Goal: Transaction & Acquisition: Purchase product/service

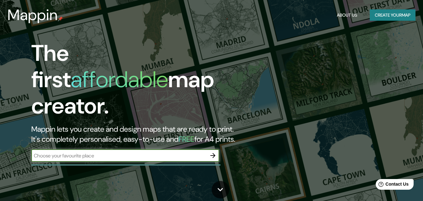
click at [129, 152] on input "text" at bounding box center [118, 155] width 175 height 7
type input "[GEOGRAPHIC_DATA]"
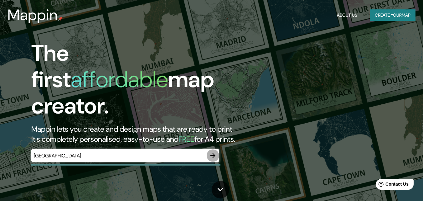
click at [211, 152] on icon "button" at bounding box center [213, 156] width 8 height 8
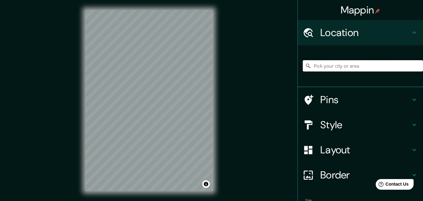
click at [380, 65] on input "Pick your city or area" at bounding box center [363, 65] width 120 height 11
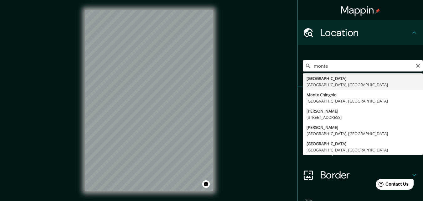
type input "[GEOGRAPHIC_DATA], [GEOGRAPHIC_DATA], [GEOGRAPHIC_DATA]"
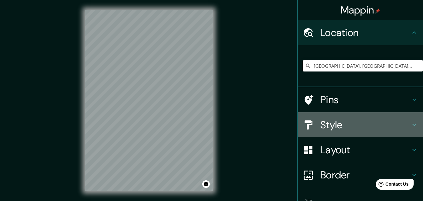
click at [411, 127] on icon at bounding box center [415, 125] width 8 height 8
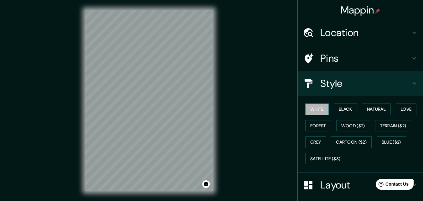
click at [307, 108] on button "White" at bounding box center [318, 109] width 24 height 12
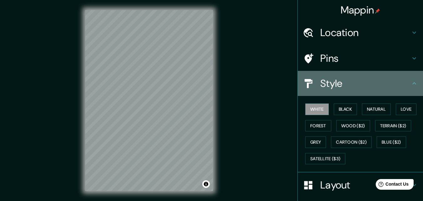
click at [413, 87] on icon at bounding box center [415, 84] width 8 height 8
click at [411, 81] on icon at bounding box center [415, 84] width 8 height 8
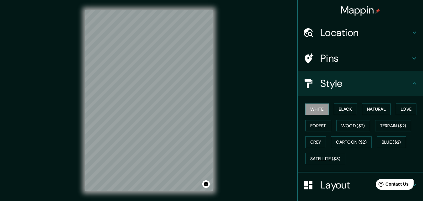
click at [411, 86] on icon at bounding box center [415, 84] width 8 height 8
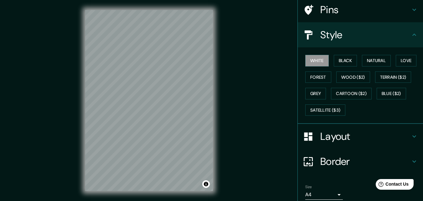
scroll to position [49, 0]
click at [411, 135] on icon at bounding box center [415, 136] width 8 height 8
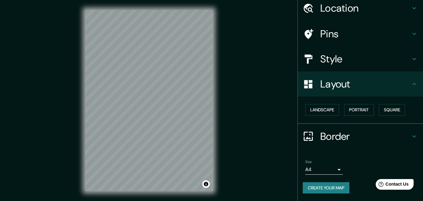
scroll to position [24, 0]
click at [411, 137] on icon at bounding box center [415, 137] width 8 height 8
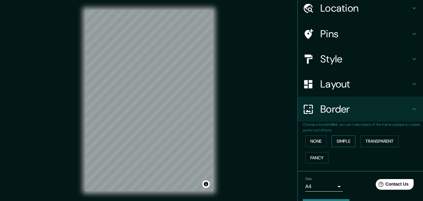
click at [333, 147] on button "Simple" at bounding box center [344, 141] width 24 height 12
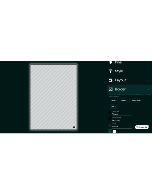
scroll to position [56, 0]
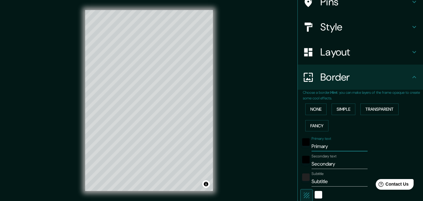
click at [332, 143] on input "Primary" at bounding box center [340, 146] width 56 height 10
type input "Primar"
type input "163"
type input "33"
type input "P"
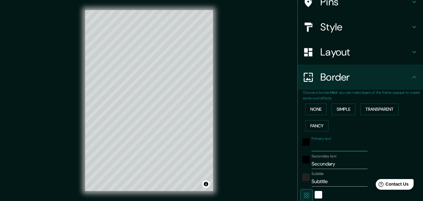
type input "163"
type input "33"
type input "m"
type input "163"
type input "33"
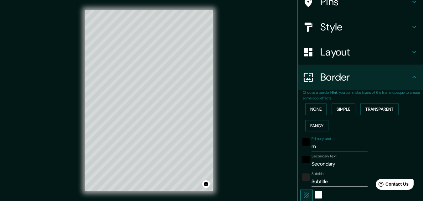
type input "mo"
type input "163"
type input "33"
type input "mon"
type input "163"
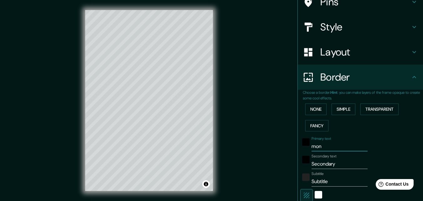
type input "33"
type input "mont"
type input "163"
type input "33"
type input "monte"
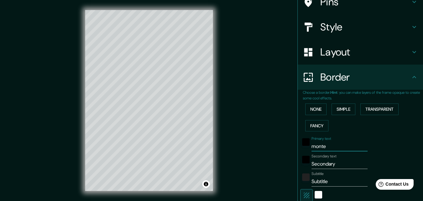
type input "163"
type input "33"
type input "monte"
type input "163"
type input "33"
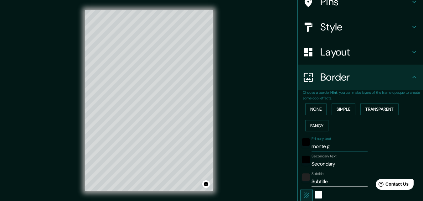
type input "monte gr"
type input "163"
type input "33"
type input "monte gra"
type input "163"
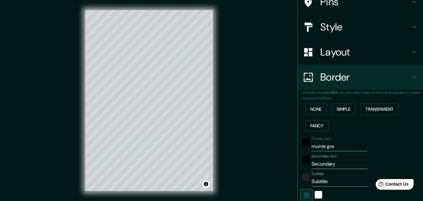
type input "33"
type input "monte gran"
type input "163"
type input "33"
type input "monte grand"
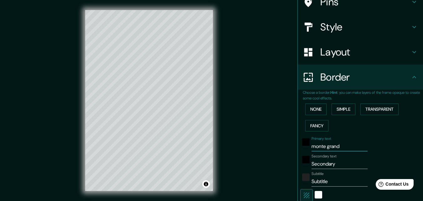
type input "163"
type input "33"
type input "[GEOGRAPHIC_DATA]"
type input "163"
type input "33"
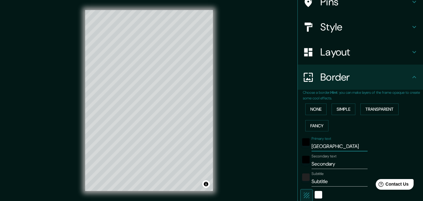
type input "[GEOGRAPHIC_DATA]"
click at [332, 160] on input "Secondary" at bounding box center [340, 164] width 56 height 10
type input "Secondar"
type input "163"
type input "33"
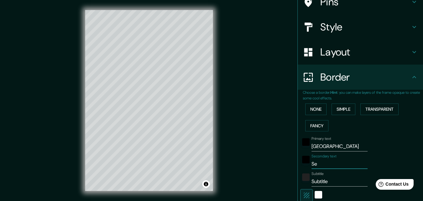
type input "S"
type input "163"
type input "33"
click at [328, 167] on input "Secondary text" at bounding box center [340, 164] width 56 height 10
click at [334, 163] on input "Secondary text" at bounding box center [340, 164] width 56 height 10
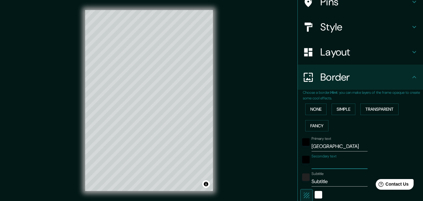
type input "c"
type input "163"
type input "33"
type input "ci"
type input "163"
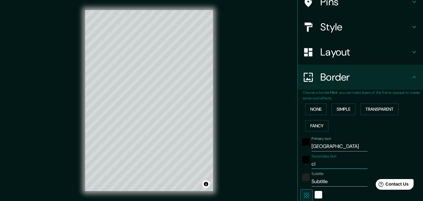
type input "33"
type input "cit"
type input "163"
type input "33"
type input "city"
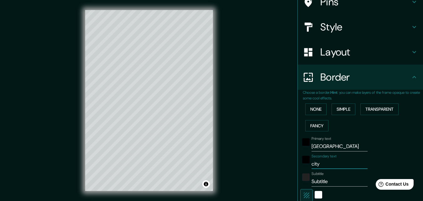
type input "163"
type input "33"
type input "cit"
type input "163"
type input "33"
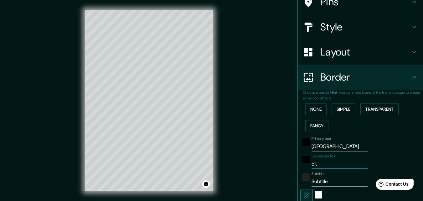
type input "ci"
type input "163"
type input "33"
type input "c"
type input "163"
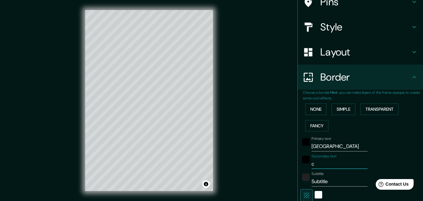
type input "33"
type input "163"
type input "33"
type input "o"
type input "163"
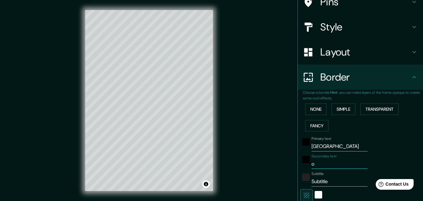
type input "33"
type input "on"
type input "163"
type input "33"
type input "o"
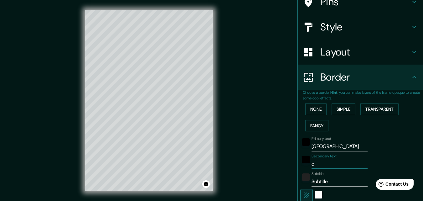
type input "163"
type input "33"
type input "163"
type input "33"
type input "2"
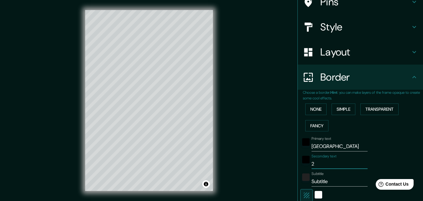
type input "163"
type input "33"
type input "20"
type input "163"
type input "33"
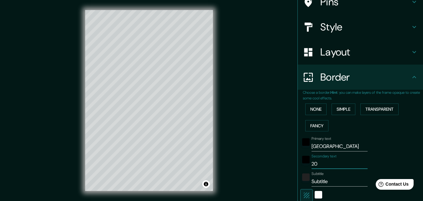
type input "202"
type input "163"
type input "33"
type input "2025"
type input "163"
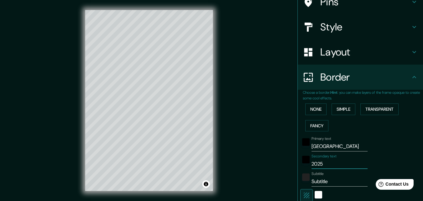
type input "33"
type input "2025"
click at [331, 179] on input "Subtitle" at bounding box center [340, 181] width 56 height 10
type input "Subti"
type input "163"
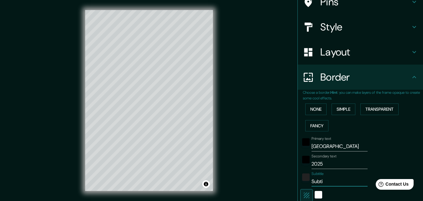
type input "33"
type input "Sub"
type input "163"
type input "33"
type input "Su"
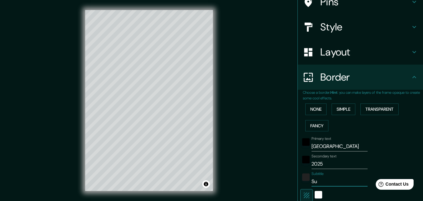
type input "163"
type input "33"
type input "S"
type input "163"
type input "33"
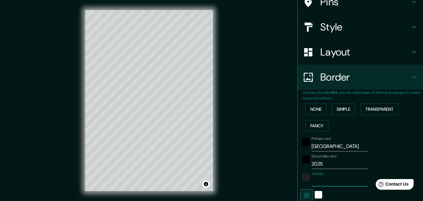
type input "163"
type input "33"
type input "O"
type input "163"
type input "33"
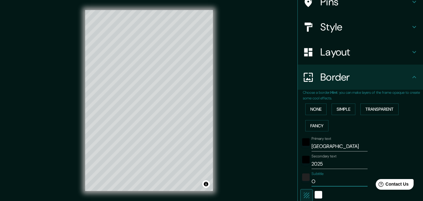
type input "On"
type input "163"
type input "33"
type input "One"
type input "163"
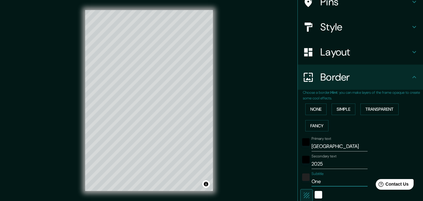
type input "33"
type input "OneS"
type input "163"
type input "33"
type input "OneSh"
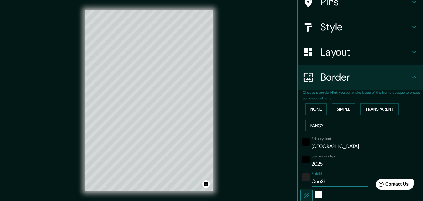
type input "163"
type input "33"
type input "OneSho"
type input "163"
type input "33"
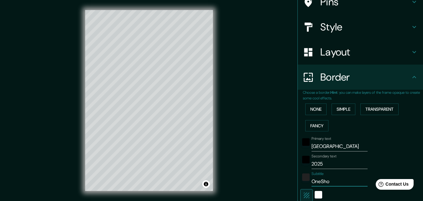
type input "OneShot"
type input "163"
type input "33"
type input "OneShot"
type input "163"
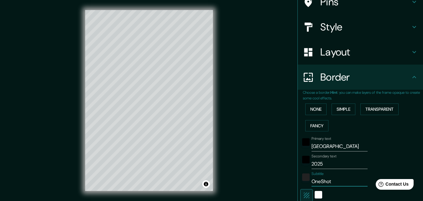
type input "33"
type input "OneShot ("
type input "163"
type input "33"
type input "OneShot (r"
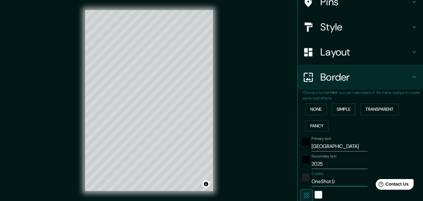
type input "163"
type input "33"
type input "OneShot (r)"
type input "163"
type input "33"
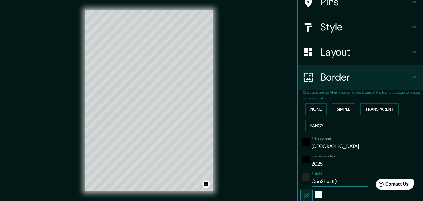
type input "OneShot (r)"
type input "163"
type input "33"
click at [329, 180] on input "OneShot (r)" at bounding box center [340, 181] width 56 height 10
drag, startPoint x: 334, startPoint y: 180, endPoint x: 326, endPoint y: 183, distance: 8.4
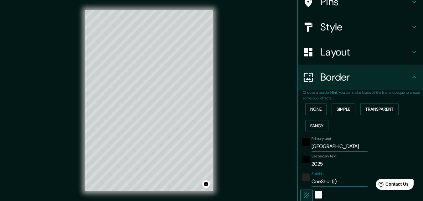
click at [326, 183] on input "OneShot (r)" at bounding box center [340, 181] width 56 height 10
click at [328, 182] on input "OneShot (r)" at bounding box center [340, 181] width 56 height 10
drag, startPoint x: 328, startPoint y: 181, endPoint x: 337, endPoint y: 180, distance: 8.2
click at [337, 180] on input "OneShot (r)" at bounding box center [340, 181] width 56 height 10
type input "OneShot"
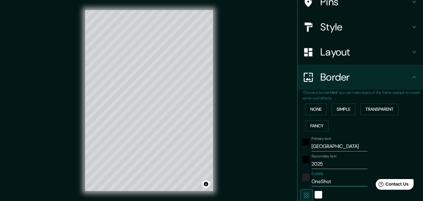
type input "163"
type input "33"
type input "OneShot"
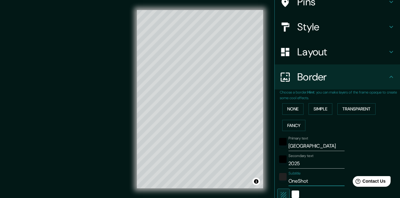
type input "163"
type input "33"
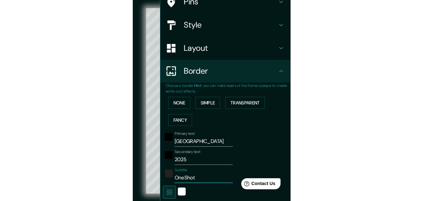
scroll to position [50, 0]
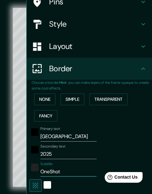
type input "163"
type input "33"
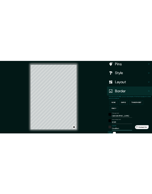
scroll to position [56, 0]
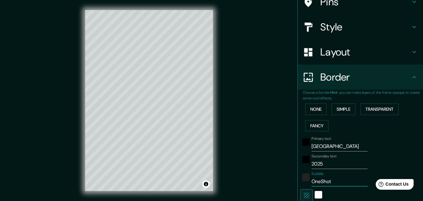
type input "163"
type input "33"
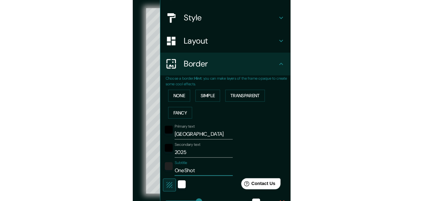
scroll to position [50, 0]
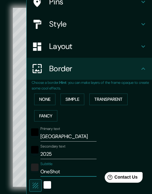
type input "OneShot ®"
type input "163"
type input "33"
type input "163"
type input "33"
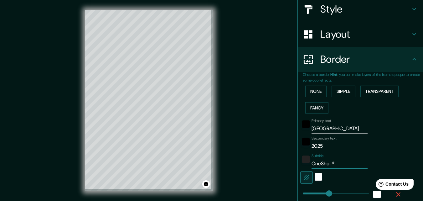
scroll to position [72, 0]
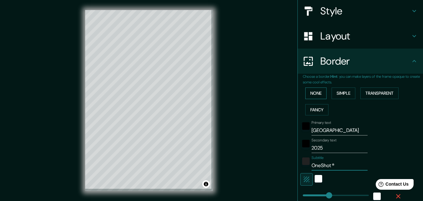
type input "OneShot ®"
click at [313, 94] on button "None" at bounding box center [316, 93] width 21 height 12
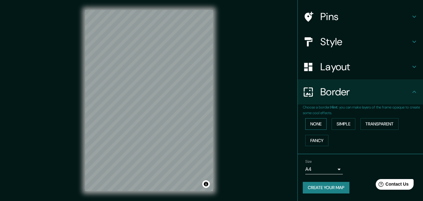
scroll to position [42, 0]
click at [314, 125] on button "None" at bounding box center [316, 124] width 21 height 12
click at [346, 123] on button "Simple" at bounding box center [344, 124] width 24 height 12
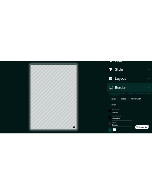
scroll to position [76, 0]
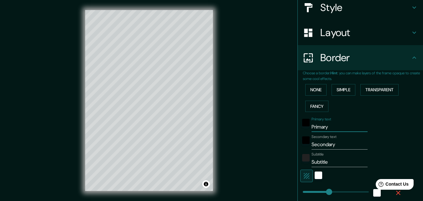
click at [338, 129] on input "Primary" at bounding box center [340, 127] width 56 height 10
type input "Primar"
type input "163"
type input "33"
type input "P"
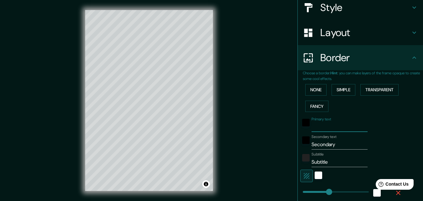
type input "163"
type input "33"
type input "M"
type input "163"
type input "33"
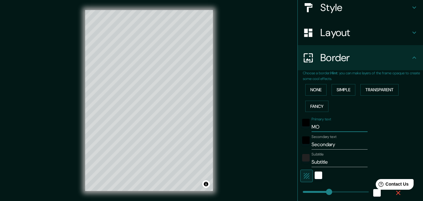
type input "MON"
type input "163"
type input "33"
type input "MONTE"
type input "163"
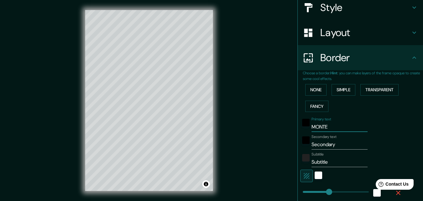
type input "33"
type input "163"
type input "33"
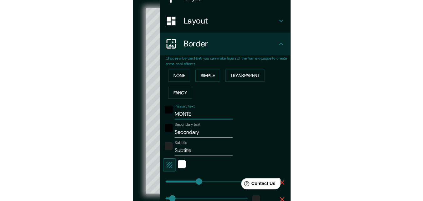
scroll to position [66, 0]
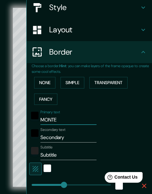
type input "MONTE"
type input "Subtitle®"
type input "163"
type input "33"
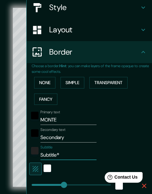
type input "163"
type input "33"
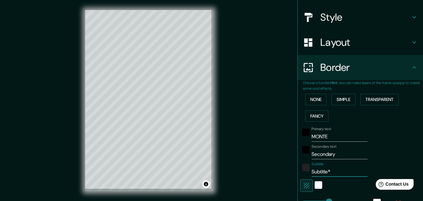
scroll to position [76, 0]
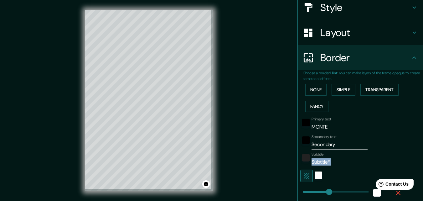
drag, startPoint x: 250, startPoint y: 111, endPoint x: 325, endPoint y: 161, distance: 89.8
click at [325, 161] on div "Mappin Location [GEOGRAPHIC_DATA], [GEOGRAPHIC_DATA], [GEOGRAPHIC_DATA] Pins St…" at bounding box center [211, 105] width 423 height 211
click at [324, 162] on input "Subtitle®" at bounding box center [340, 162] width 56 height 10
type input "Subtitl®"
type input "163"
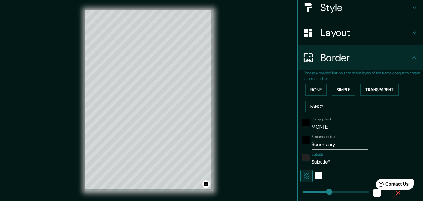
type input "33"
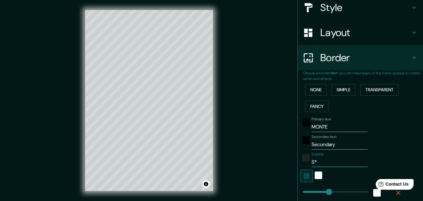
type input "®"
type input "163"
type input "33"
type input "o®"
type input "163"
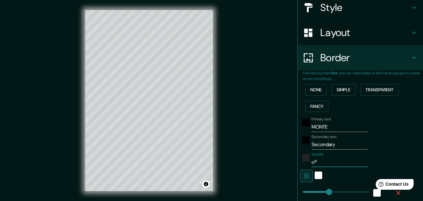
type input "33"
type input "oNE®"
click at [333, 142] on input "Secondary" at bounding box center [340, 144] width 56 height 10
click at [339, 125] on input "MONTE" at bounding box center [340, 127] width 56 height 10
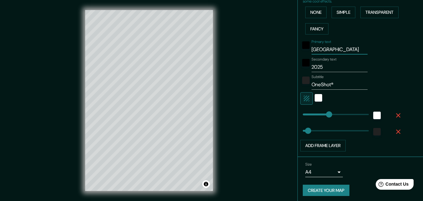
scroll to position [156, 0]
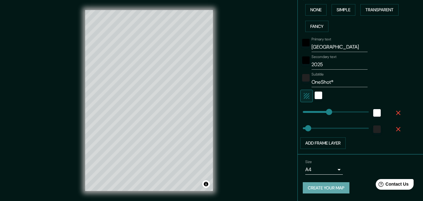
click at [313, 190] on button "Create your map" at bounding box center [326, 188] width 47 height 12
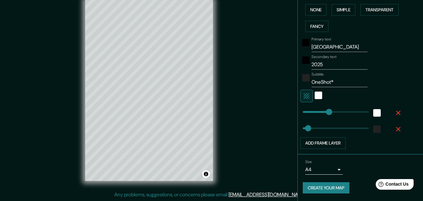
click at [312, 186] on button "Create your map" at bounding box center [326, 188] width 47 height 12
click at [338, 148] on button "Add frame layer" at bounding box center [323, 143] width 45 height 12
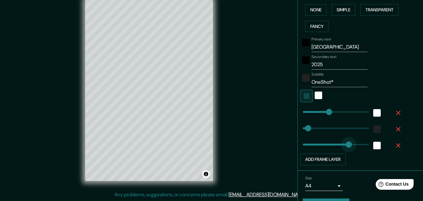
drag, startPoint x: 325, startPoint y: 148, endPoint x: 344, endPoint y: 151, distance: 19.3
drag, startPoint x: 344, startPoint y: 149, endPoint x: 307, endPoint y: 151, distance: 36.7
click at [374, 148] on div "white" at bounding box center [378, 146] width 8 height 8
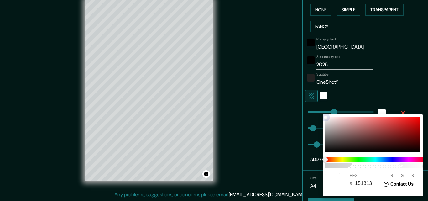
drag, startPoint x: 334, startPoint y: 149, endPoint x: 324, endPoint y: 150, distance: 9.6
click at [324, 150] on div "100 HEX # 151313 R 21 G 19 B 19" at bounding box center [373, 154] width 100 height 81
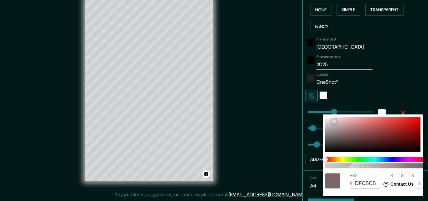
drag, startPoint x: 335, startPoint y: 148, endPoint x: 323, endPoint y: 113, distance: 37.5
click at [323, 113] on div "100 HEX # DFCBCB R 223 G 203 B 203" at bounding box center [214, 100] width 428 height 201
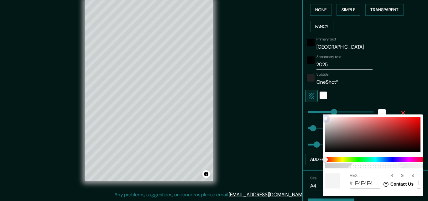
drag, startPoint x: 335, startPoint y: 123, endPoint x: 322, endPoint y: 120, distance: 13.3
click at [322, 120] on div "100 HEX # F4F4F4 R 244 G 244 B 244" at bounding box center [214, 100] width 428 height 201
click at [308, 148] on div at bounding box center [214, 100] width 428 height 201
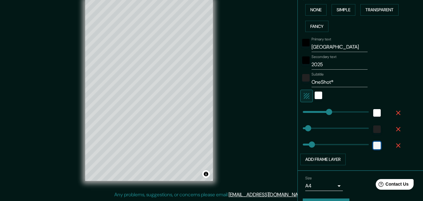
scroll to position [172, 0]
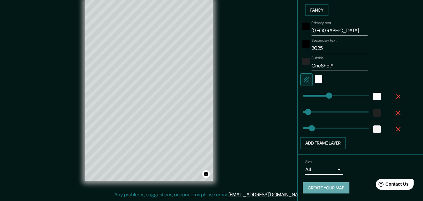
click at [309, 188] on button "Create your map" at bounding box center [326, 188] width 47 height 12
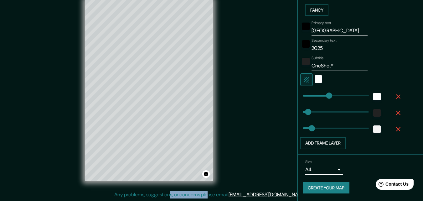
drag, startPoint x: 187, startPoint y: 197, endPoint x: 227, endPoint y: 195, distance: 39.8
click at [227, 195] on p "Any problems, suggestions, or concerns please email [EMAIL_ADDRESS][DOMAIN_NAME…" at bounding box center [210, 195] width 193 height 8
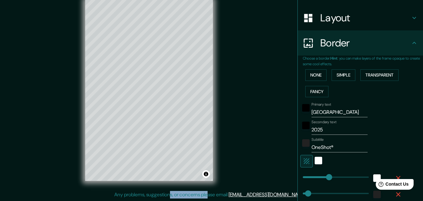
scroll to position [87, 0]
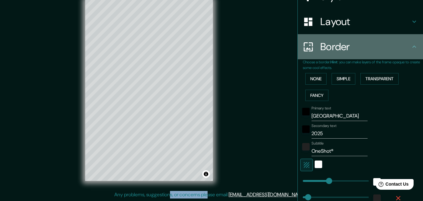
click at [412, 43] on icon at bounding box center [415, 47] width 8 height 8
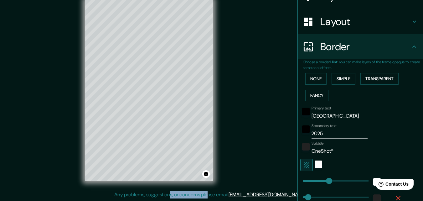
click at [411, 47] on icon at bounding box center [415, 47] width 8 height 8
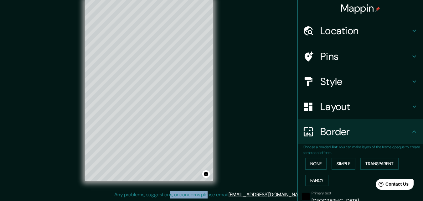
scroll to position [0, 0]
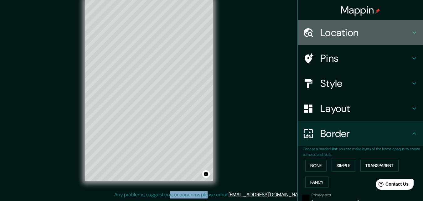
click at [411, 29] on icon at bounding box center [415, 33] width 8 height 8
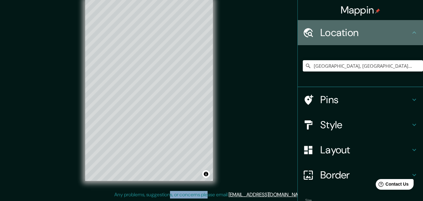
click at [411, 32] on icon at bounding box center [415, 33] width 8 height 8
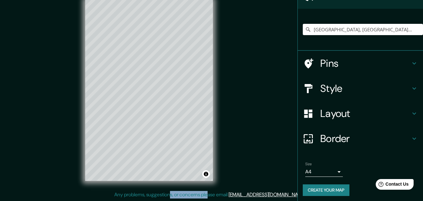
scroll to position [39, 0]
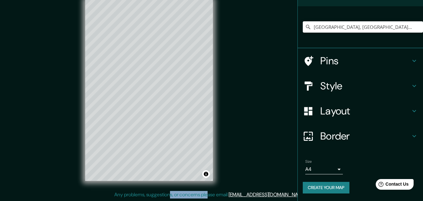
click at [417, 74] on div "Style" at bounding box center [360, 85] width 125 height 25
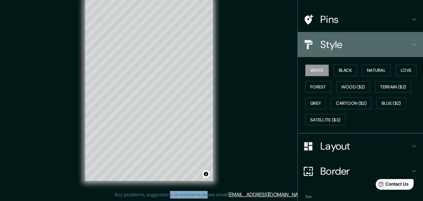
click at [413, 45] on icon at bounding box center [415, 45] width 8 height 8
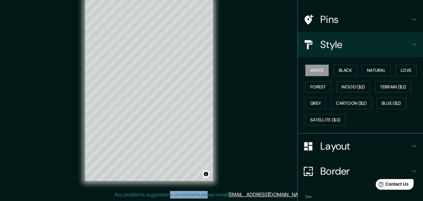
scroll to position [74, 0]
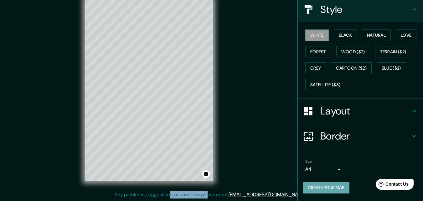
click at [321, 191] on button "Create your map" at bounding box center [326, 188] width 47 height 12
click at [333, 188] on button "Create your map" at bounding box center [326, 188] width 47 height 12
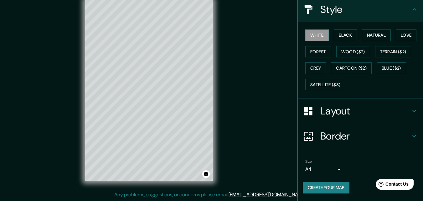
drag, startPoint x: 418, startPoint y: 154, endPoint x: 420, endPoint y: 172, distance: 18.2
click at [420, 172] on div "Mappin Location [GEOGRAPHIC_DATA], [GEOGRAPHIC_DATA], [GEOGRAPHIC_DATA] Pins St…" at bounding box center [361, 100] width 126 height 201
click at [342, 38] on button "Black" at bounding box center [346, 35] width 24 height 12
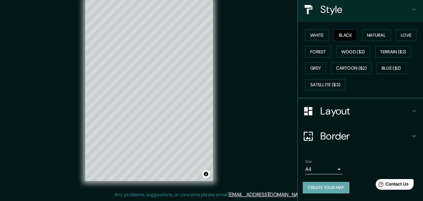
click at [325, 186] on button "Create your map" at bounding box center [326, 188] width 47 height 12
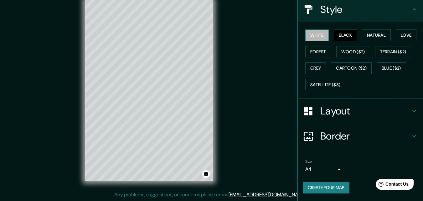
click at [317, 32] on button "White" at bounding box center [318, 35] width 24 height 12
